Goal: Information Seeking & Learning: Learn about a topic

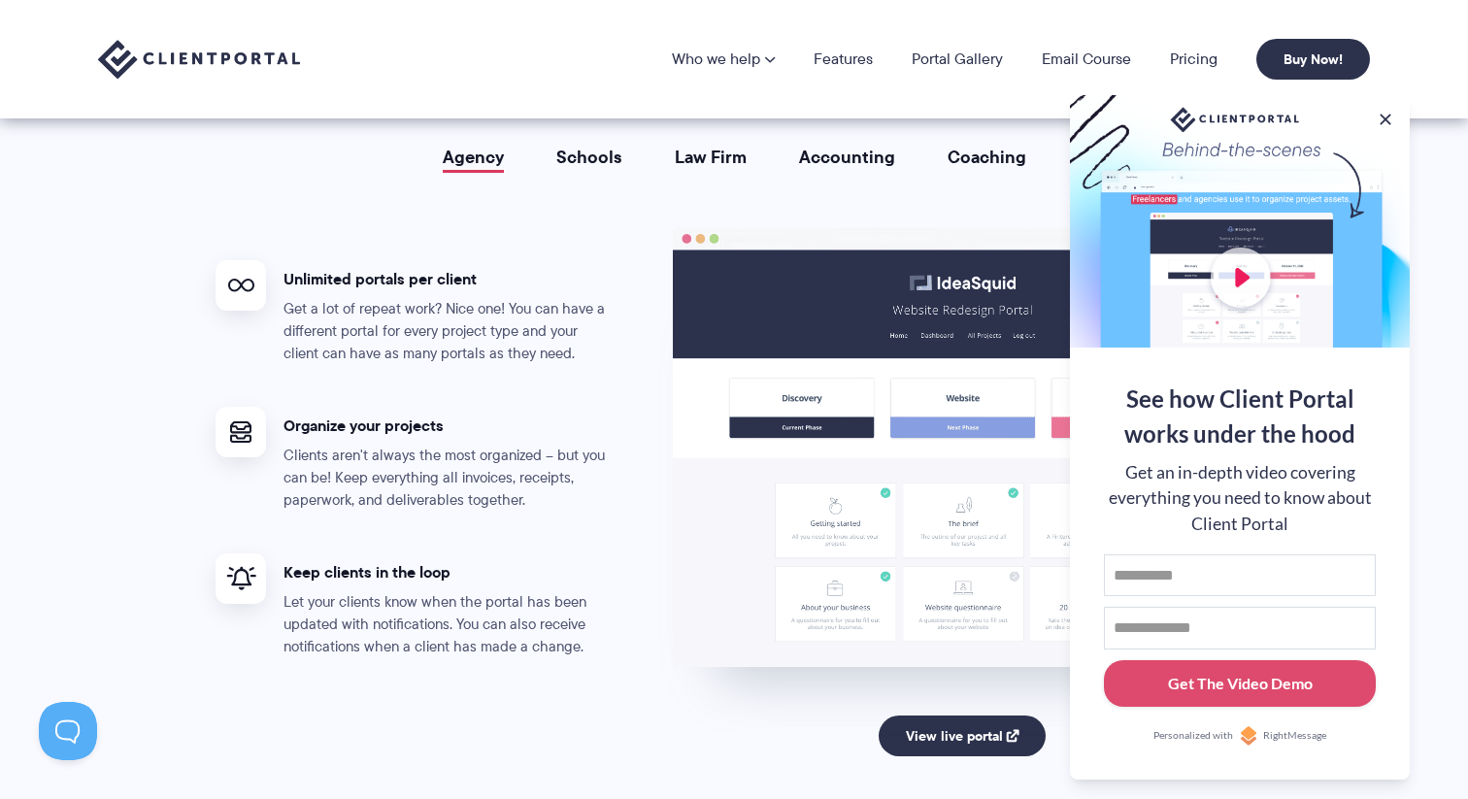
scroll to position [3437, 0]
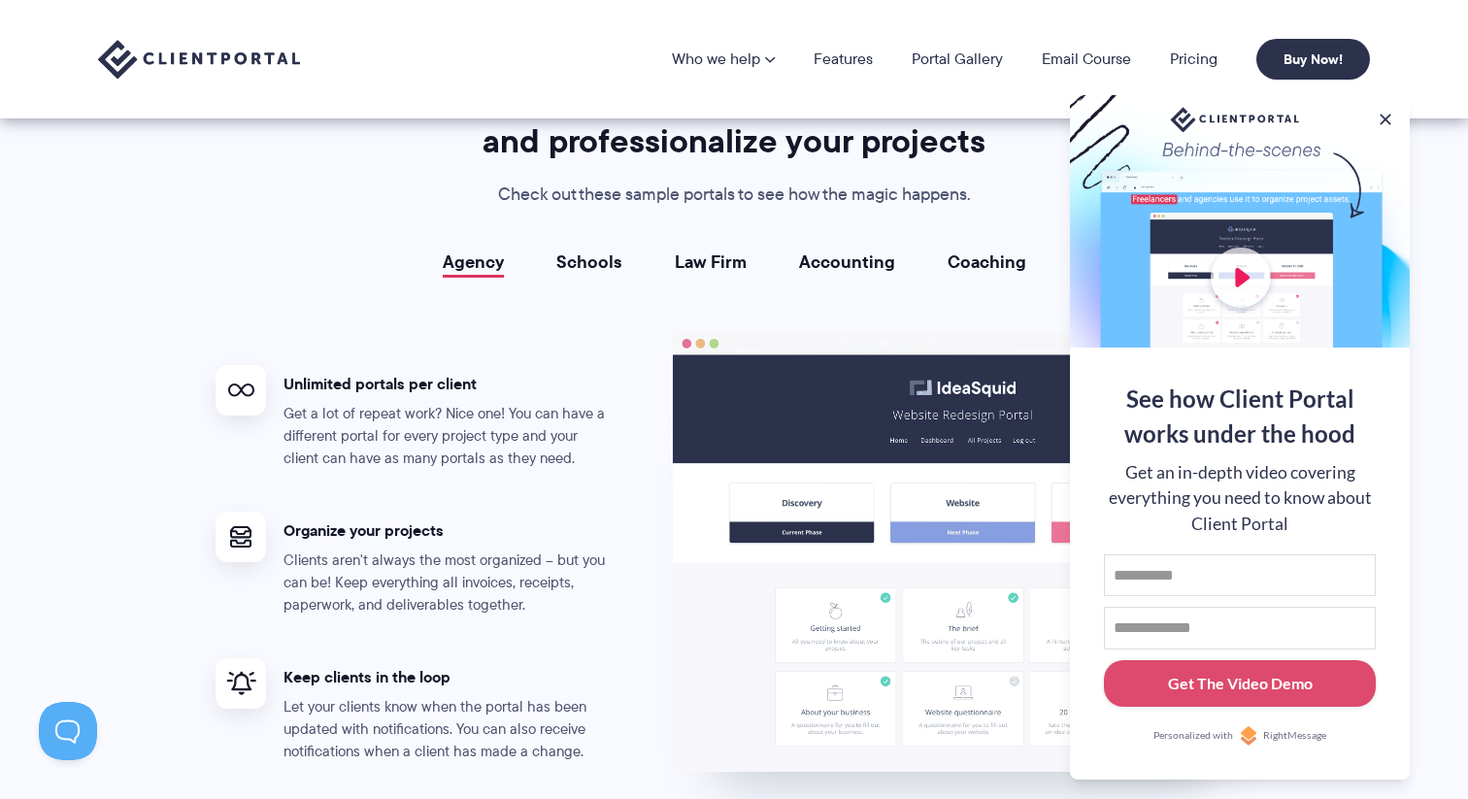
click at [577, 252] on link "Schools" at bounding box center [589, 261] width 66 height 19
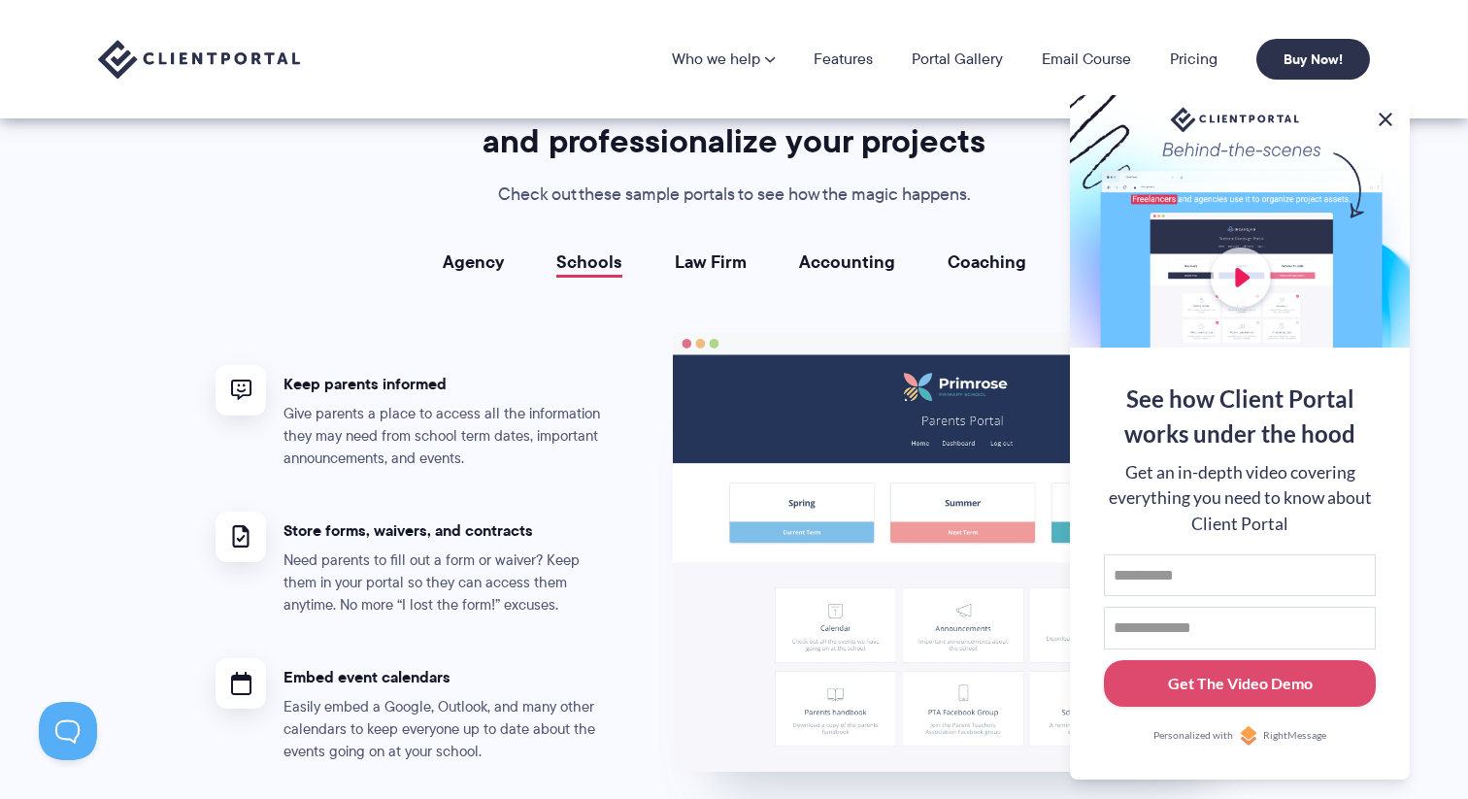
click at [1386, 108] on button at bounding box center [1385, 119] width 23 height 23
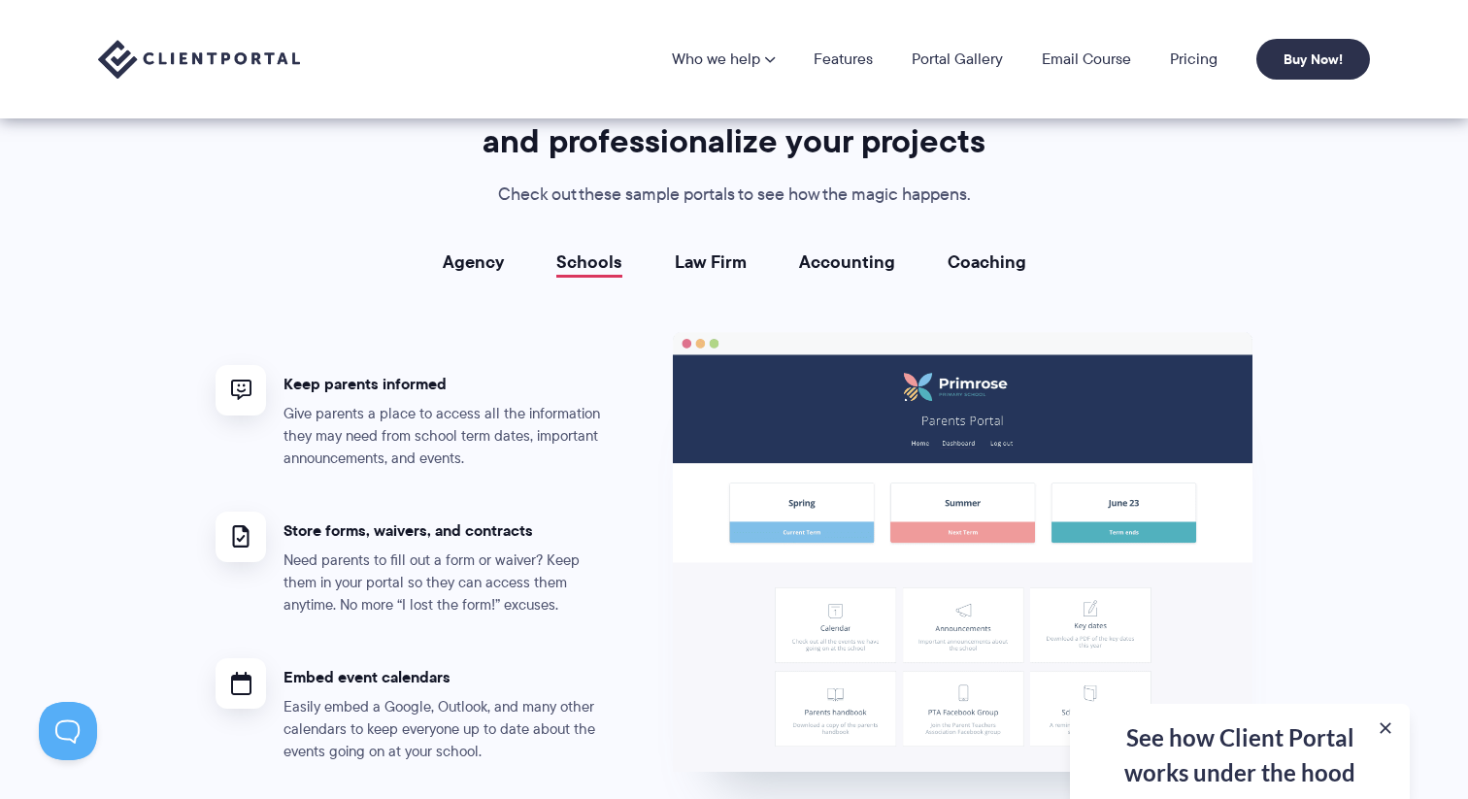
click at [868, 242] on div "Portals for your clients that look great, run smoothly, and professionalize you…" at bounding box center [733, 439] width 1085 height 720
click at [857, 258] on link "Accounting" at bounding box center [847, 261] width 96 height 19
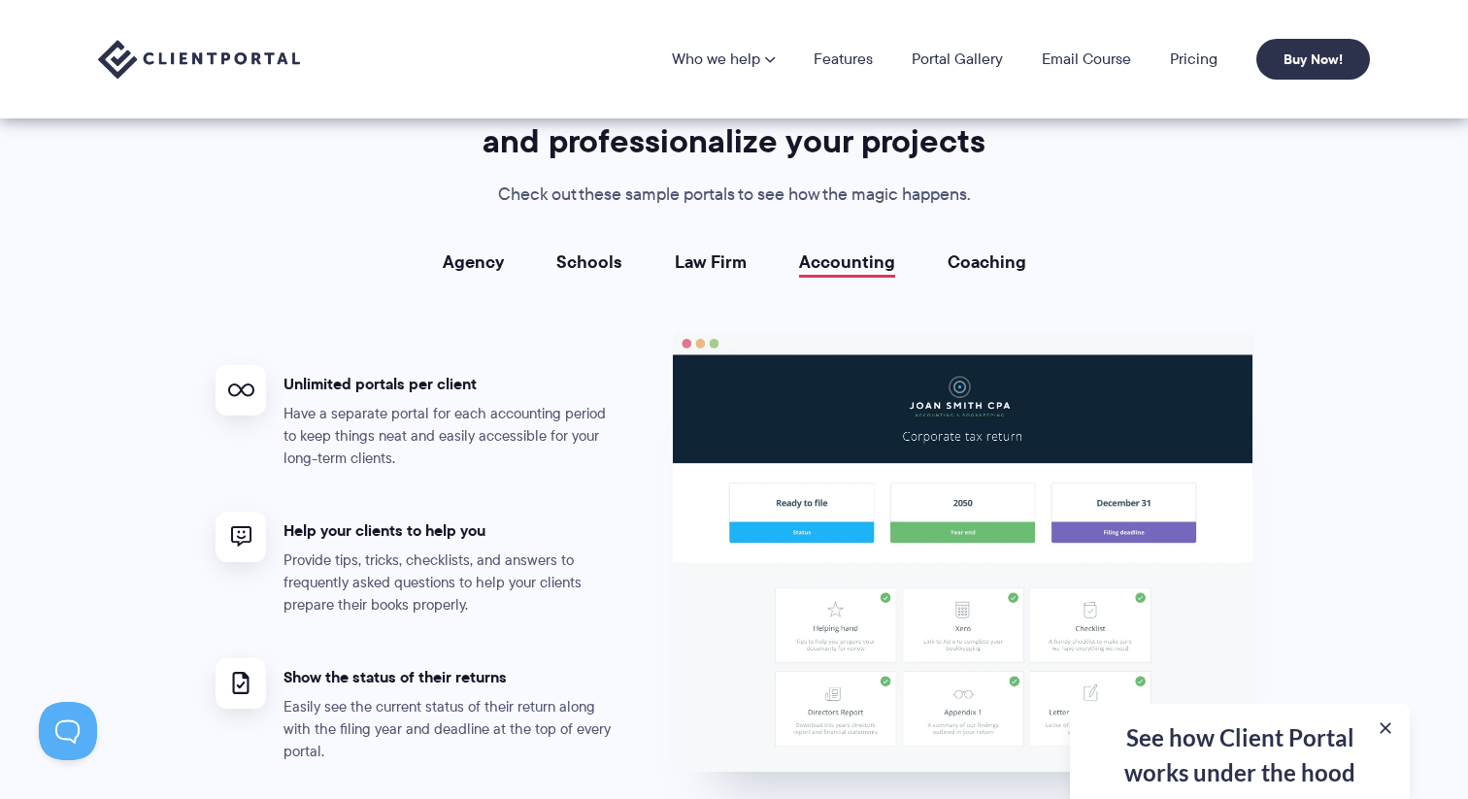
click at [734, 261] on link "Law Firm" at bounding box center [711, 261] width 72 height 19
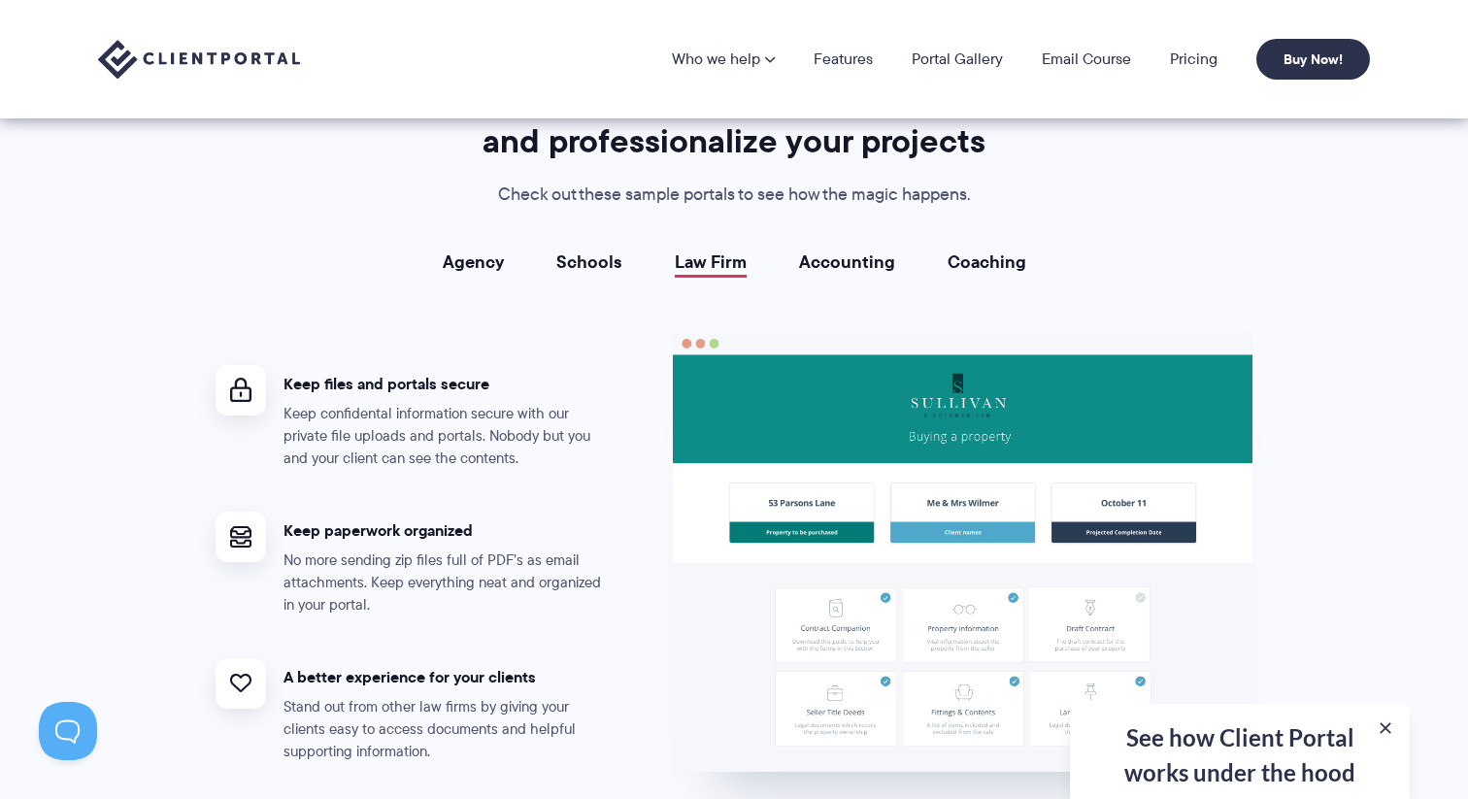
click at [499, 252] on link "Agency" at bounding box center [473, 261] width 61 height 19
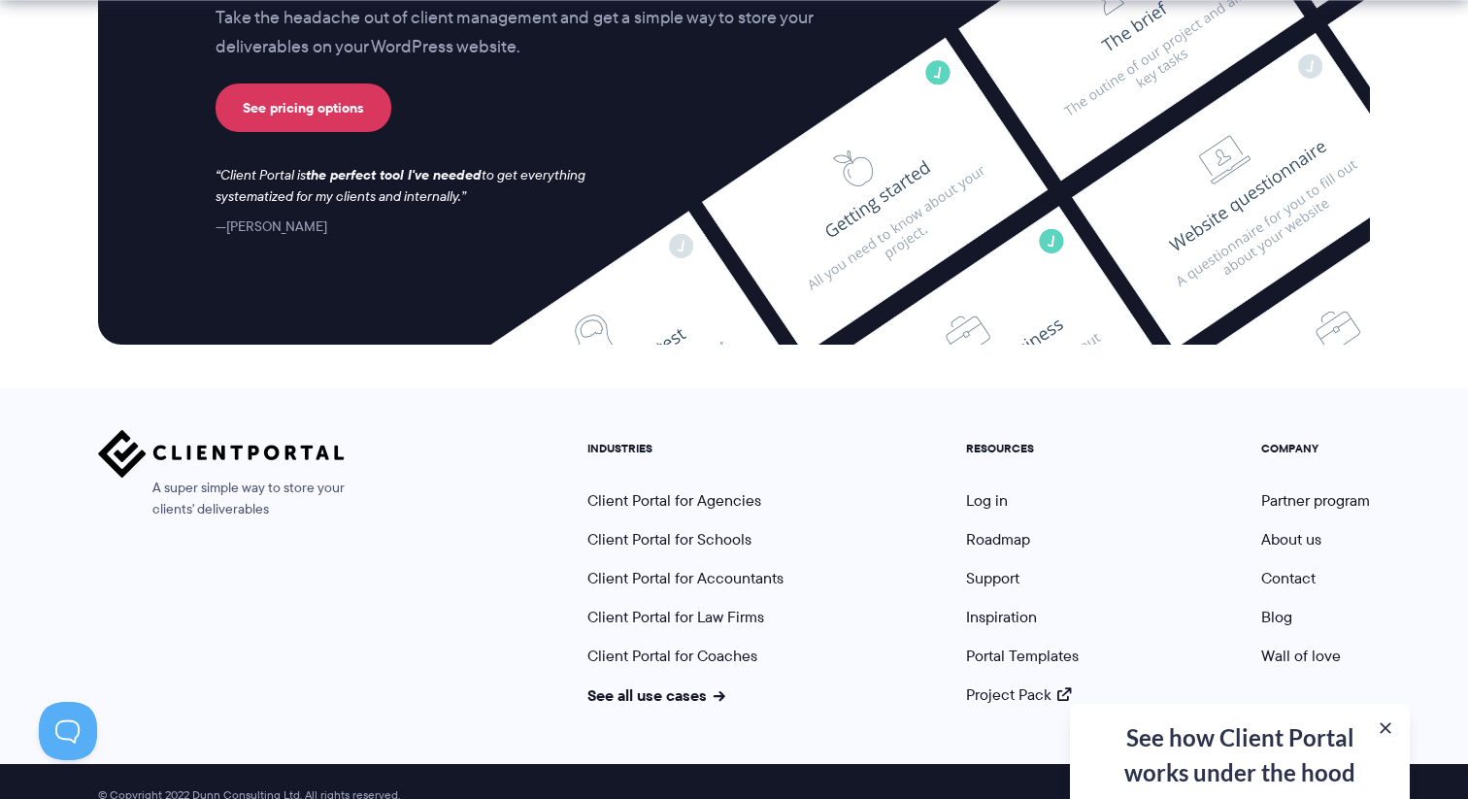
scroll to position [7945, 0]
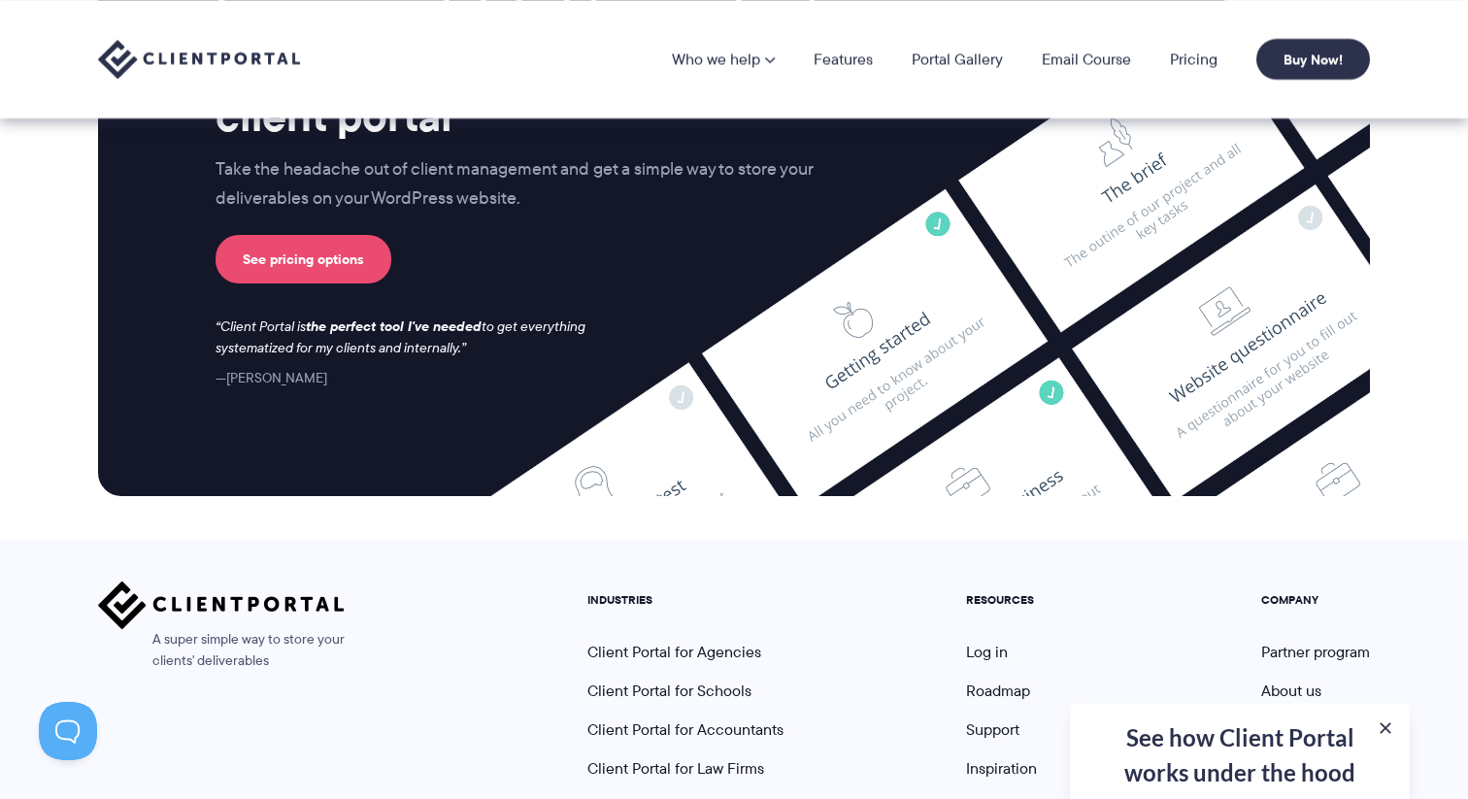
click at [357, 256] on link "See pricing options" at bounding box center [304, 259] width 176 height 49
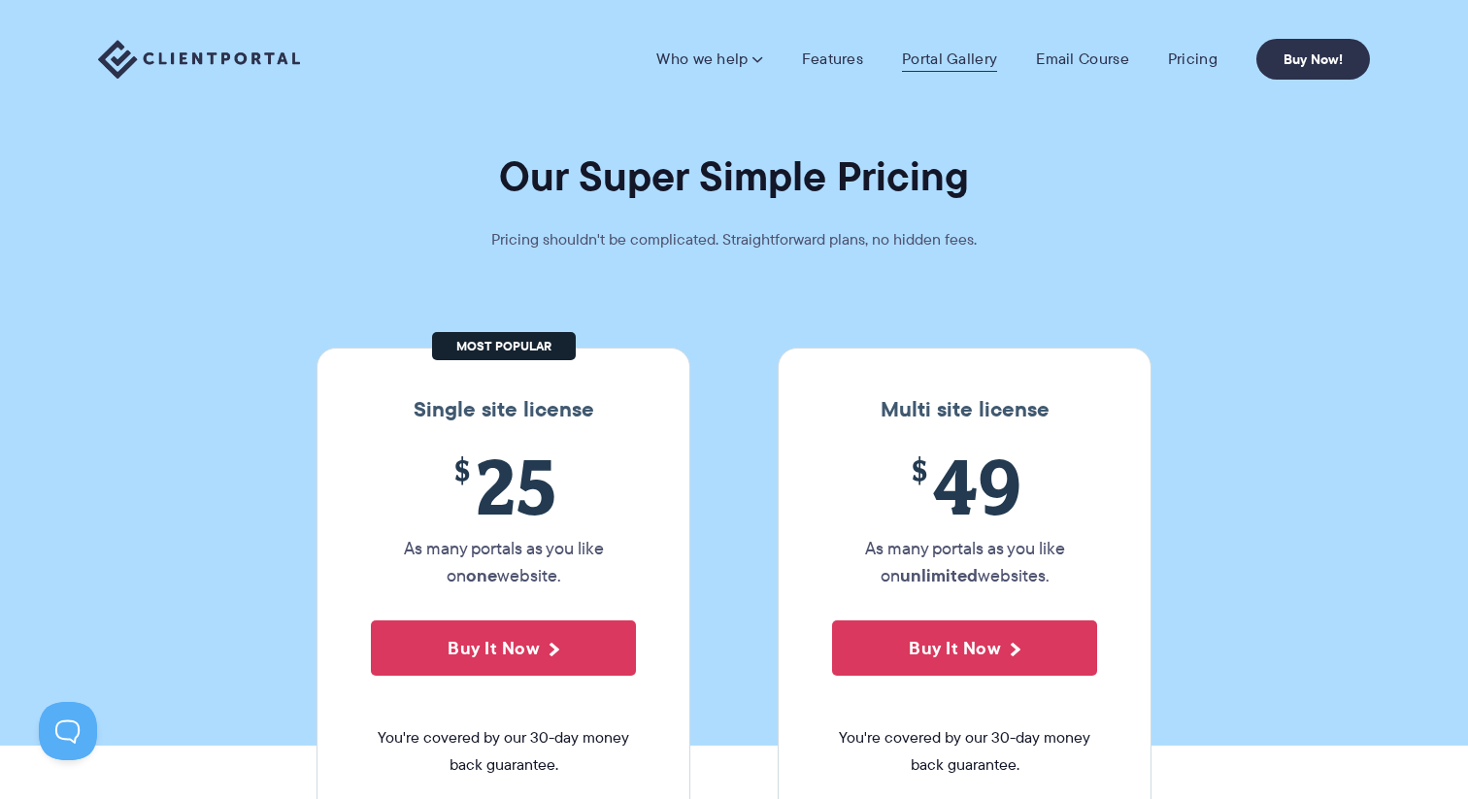
click at [972, 59] on link "Portal Gallery" at bounding box center [949, 59] width 95 height 19
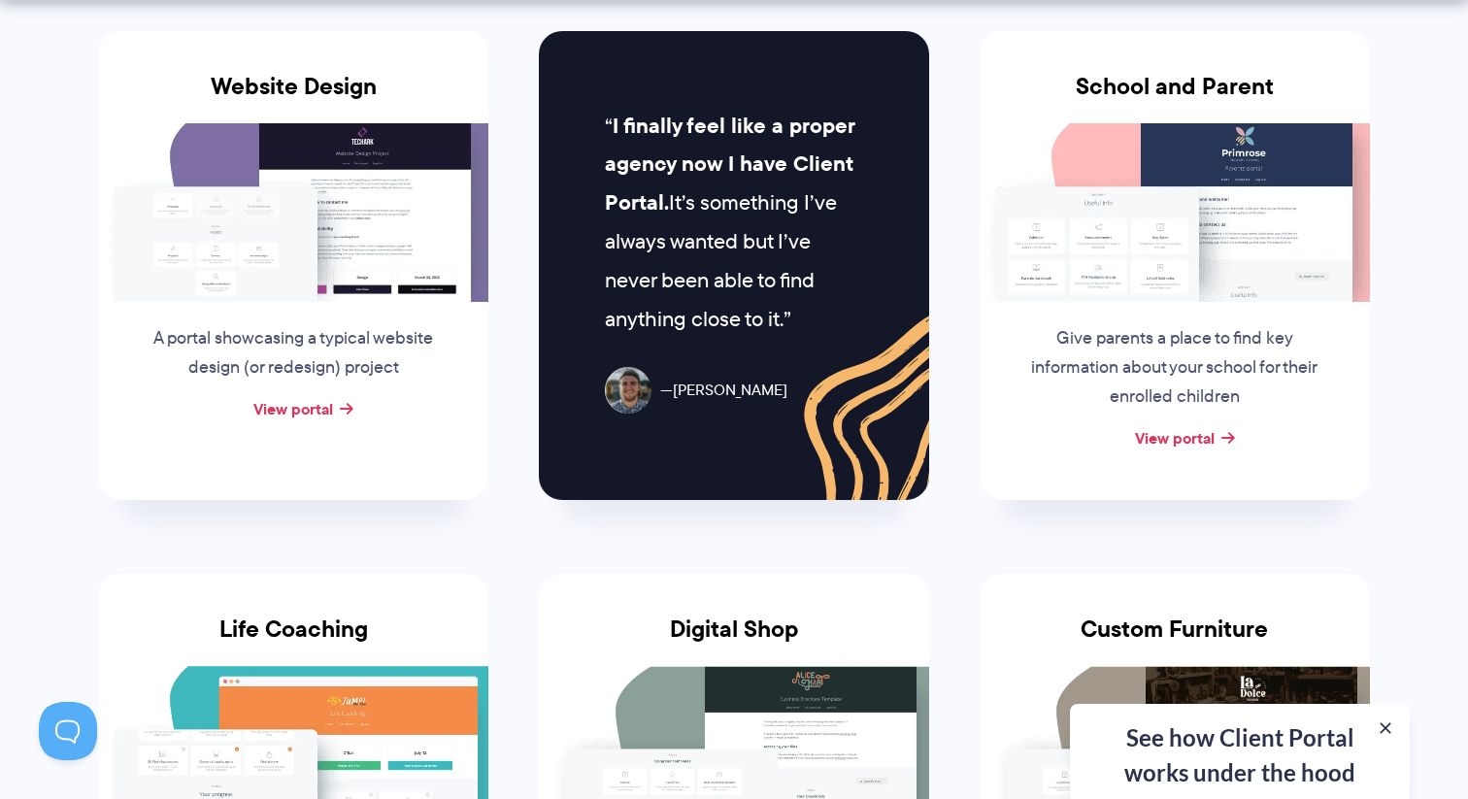
scroll to position [1028, 0]
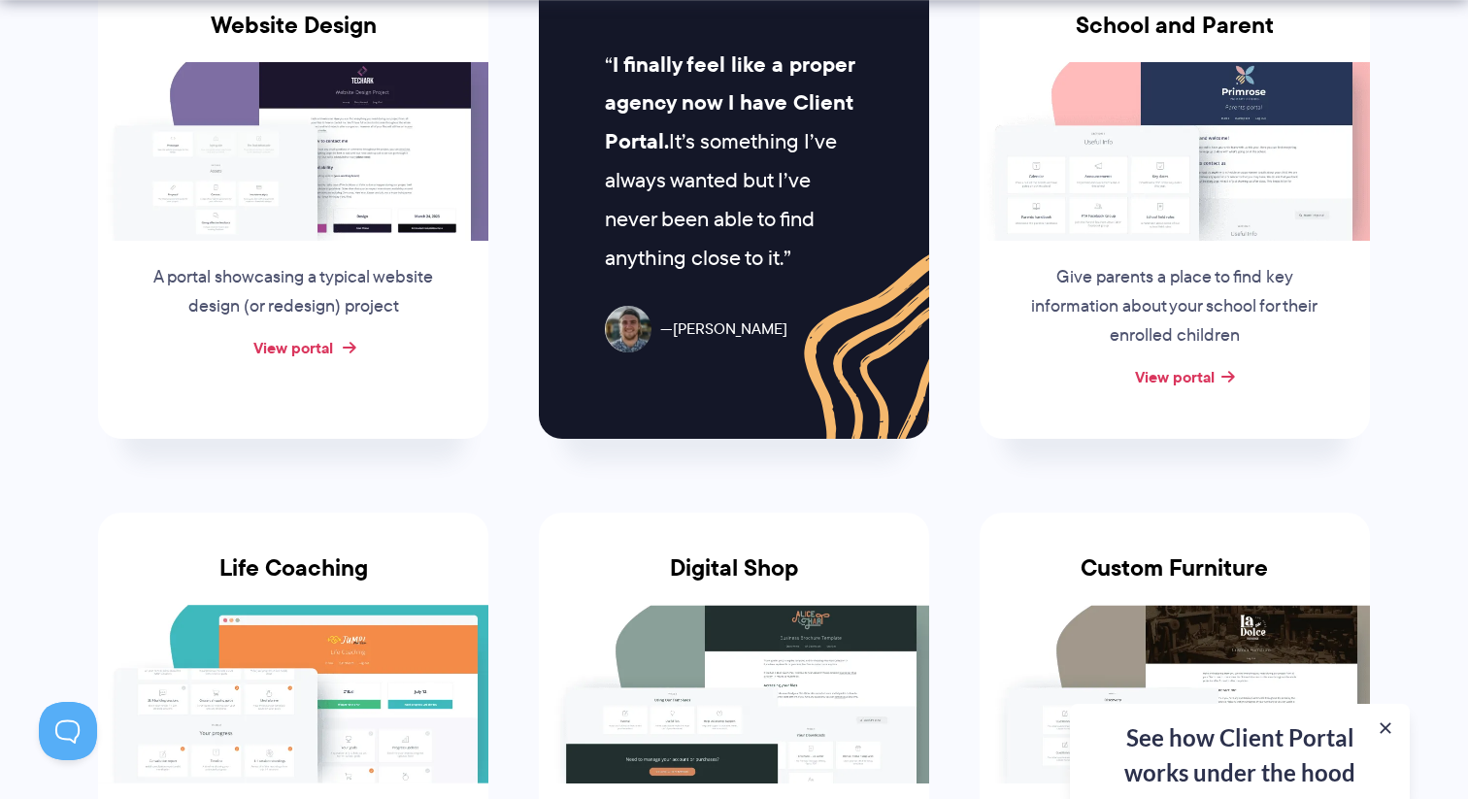
click at [317, 346] on link "View portal" at bounding box center [293, 347] width 80 height 23
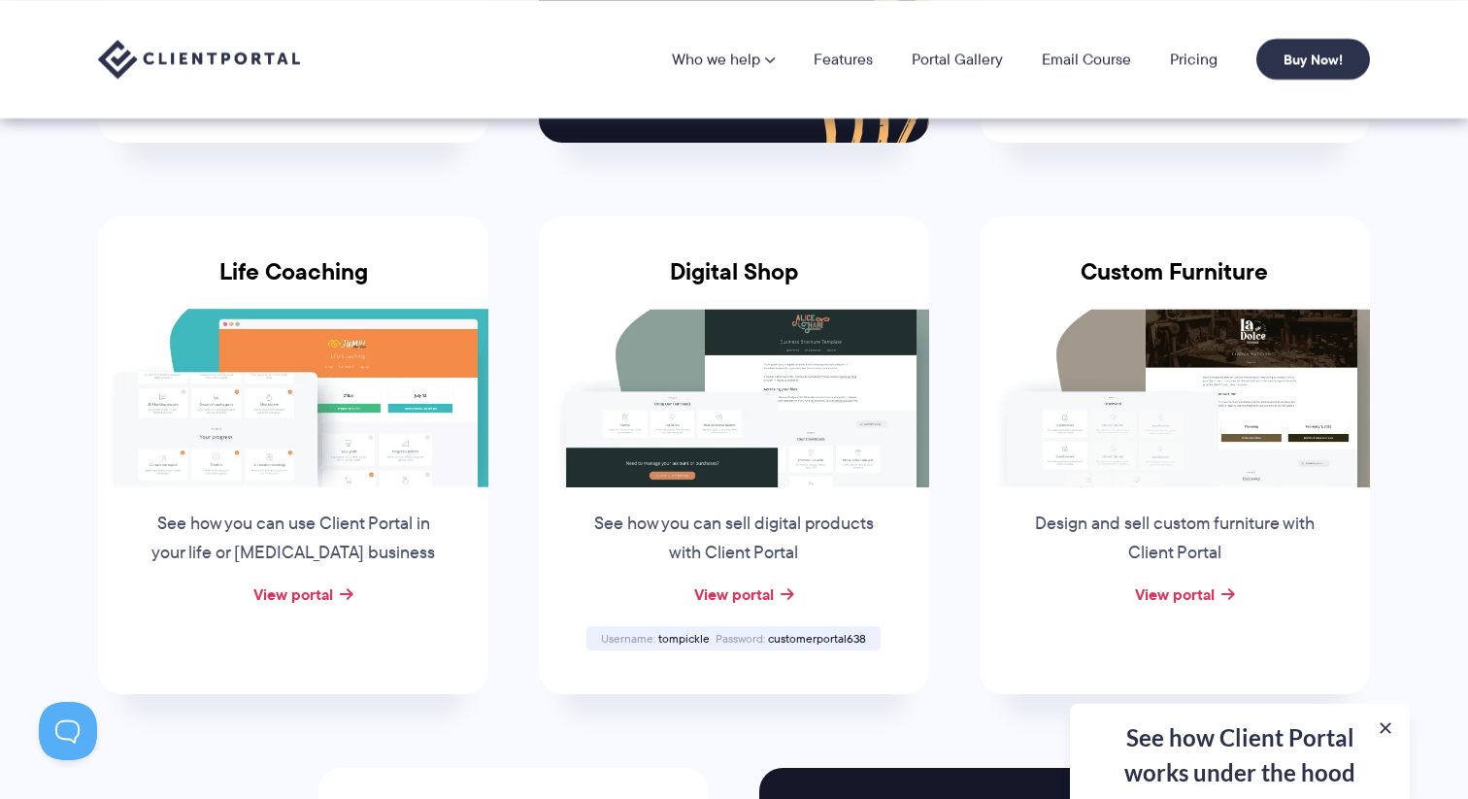
scroll to position [0, 0]
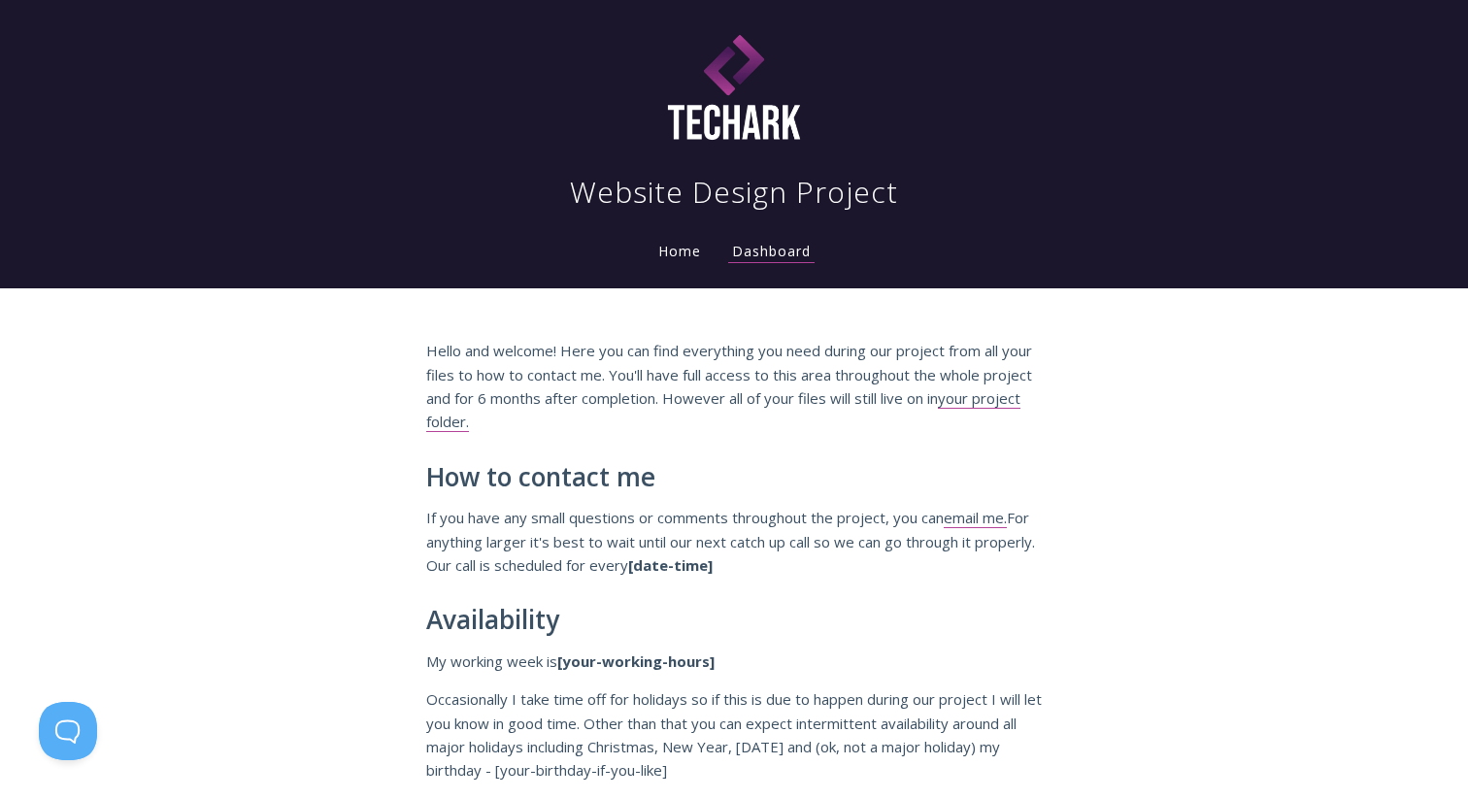
click at [682, 250] on link "Home" at bounding box center [679, 251] width 50 height 18
